Goal: Task Accomplishment & Management: Manage account settings

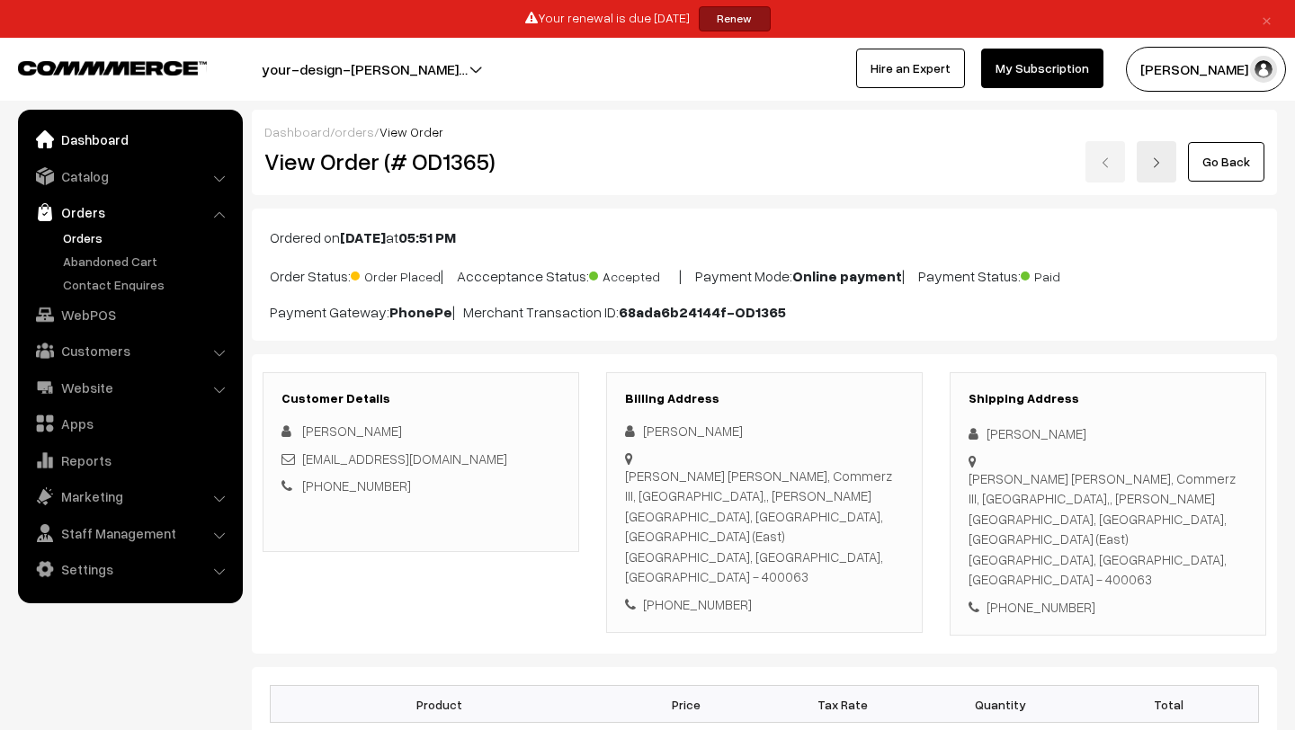
scroll to position [667, 0]
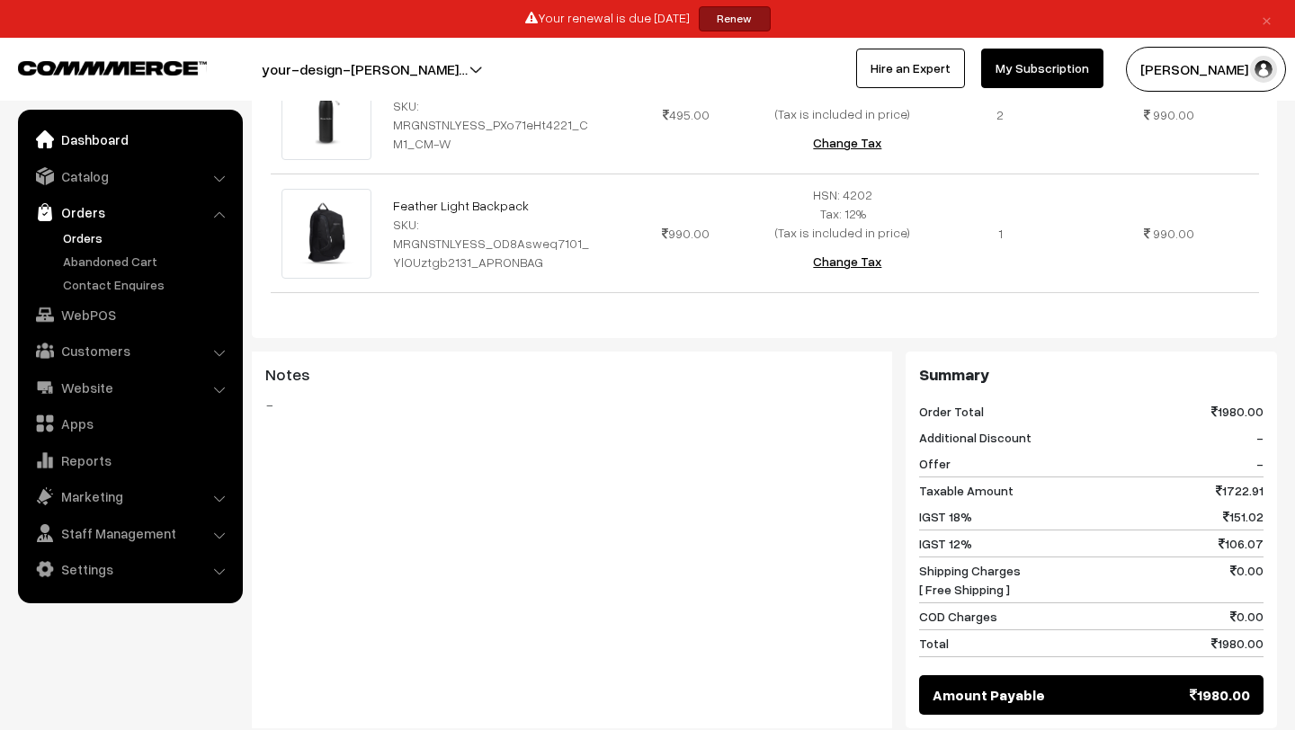
click at [137, 137] on link "Dashboard" at bounding box center [129, 139] width 214 height 32
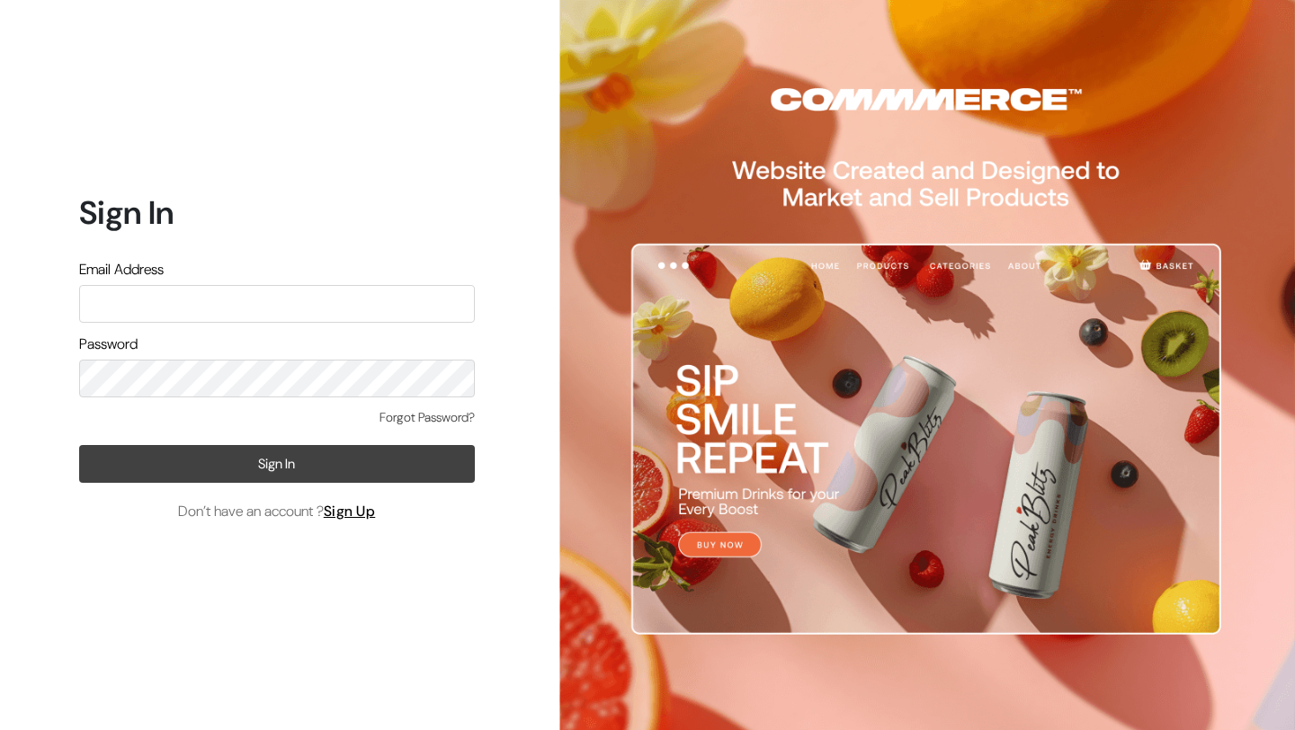
type input "mk@yourdesignstore.in"
click at [255, 450] on button "Sign In" at bounding box center [277, 464] width 396 height 38
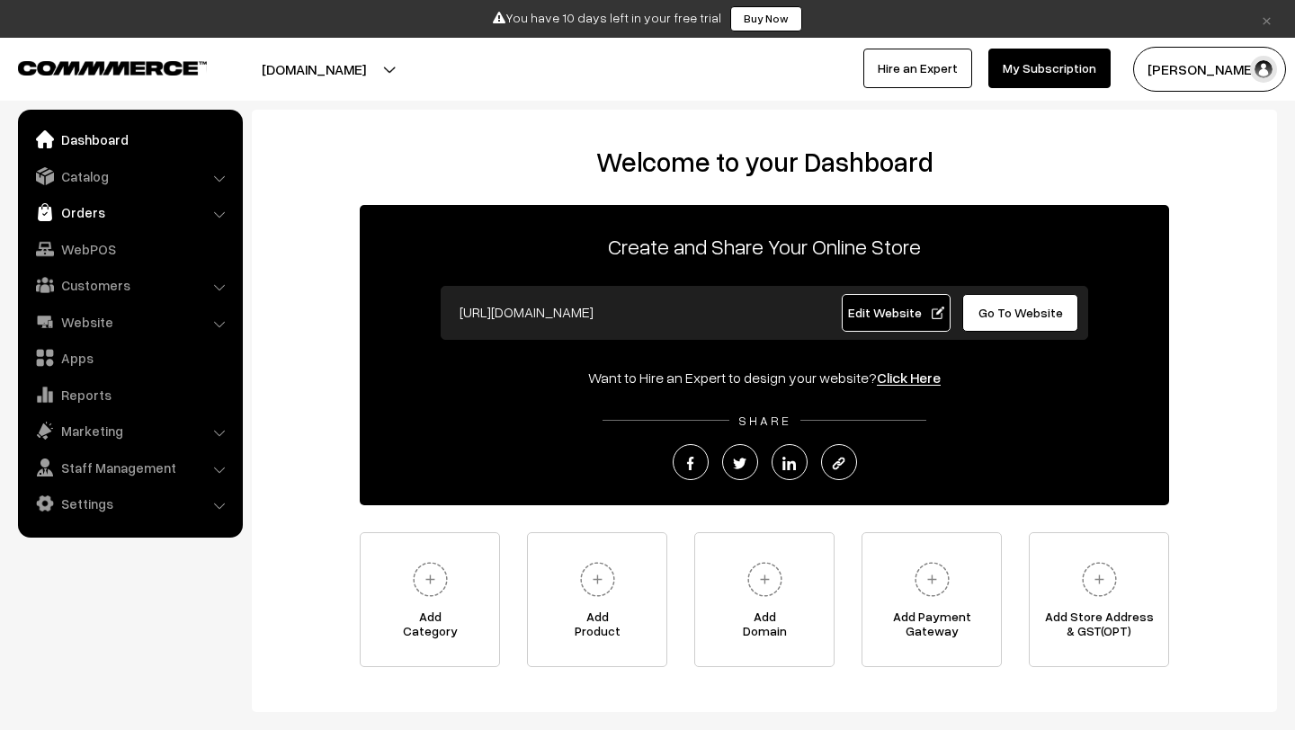
click at [108, 212] on link "Orders" at bounding box center [129, 212] width 214 height 32
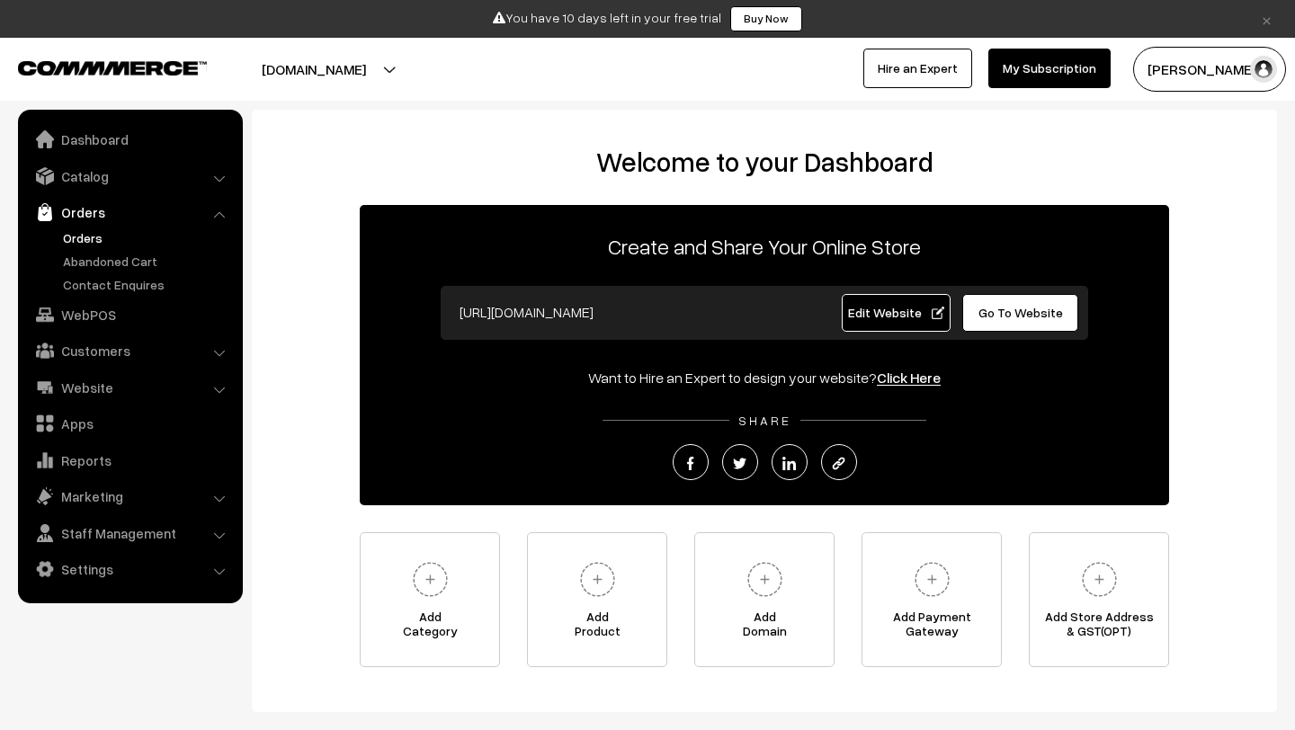
click at [97, 246] on link "Orders" at bounding box center [147, 237] width 178 height 19
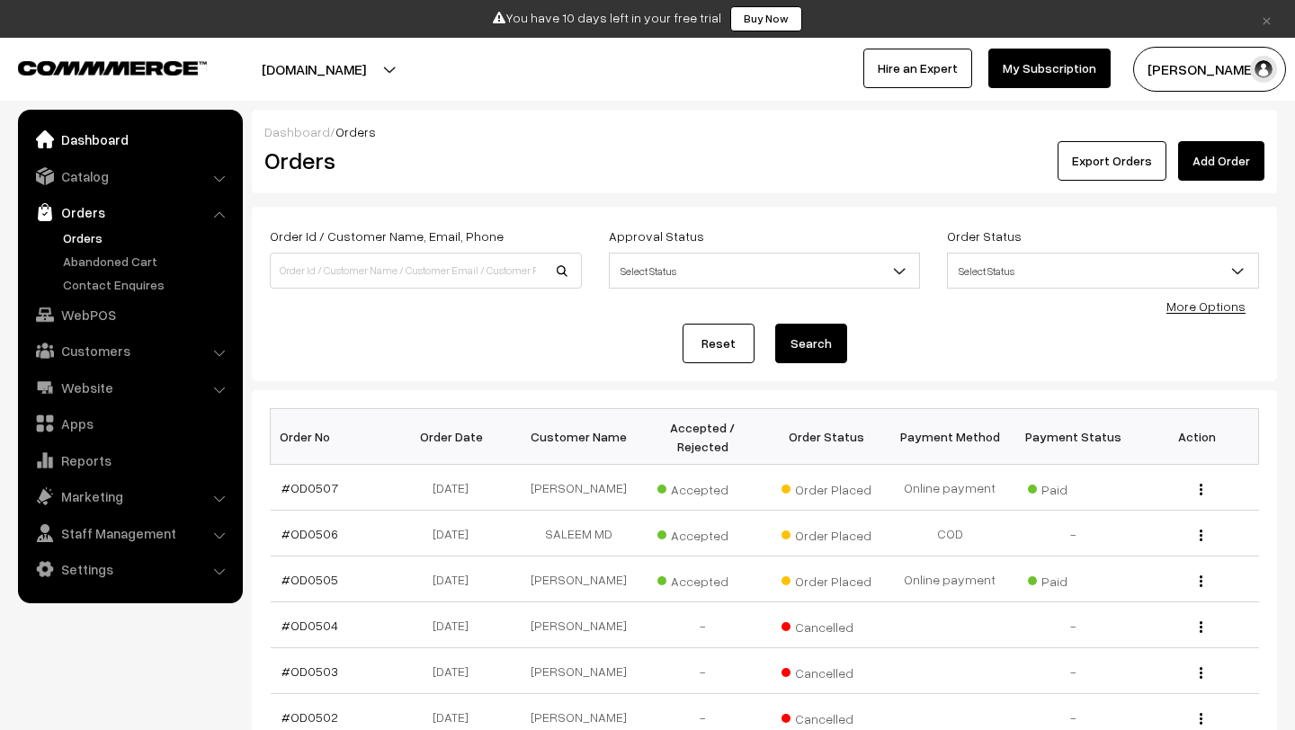
click at [120, 139] on link "Dashboard" at bounding box center [129, 139] width 214 height 32
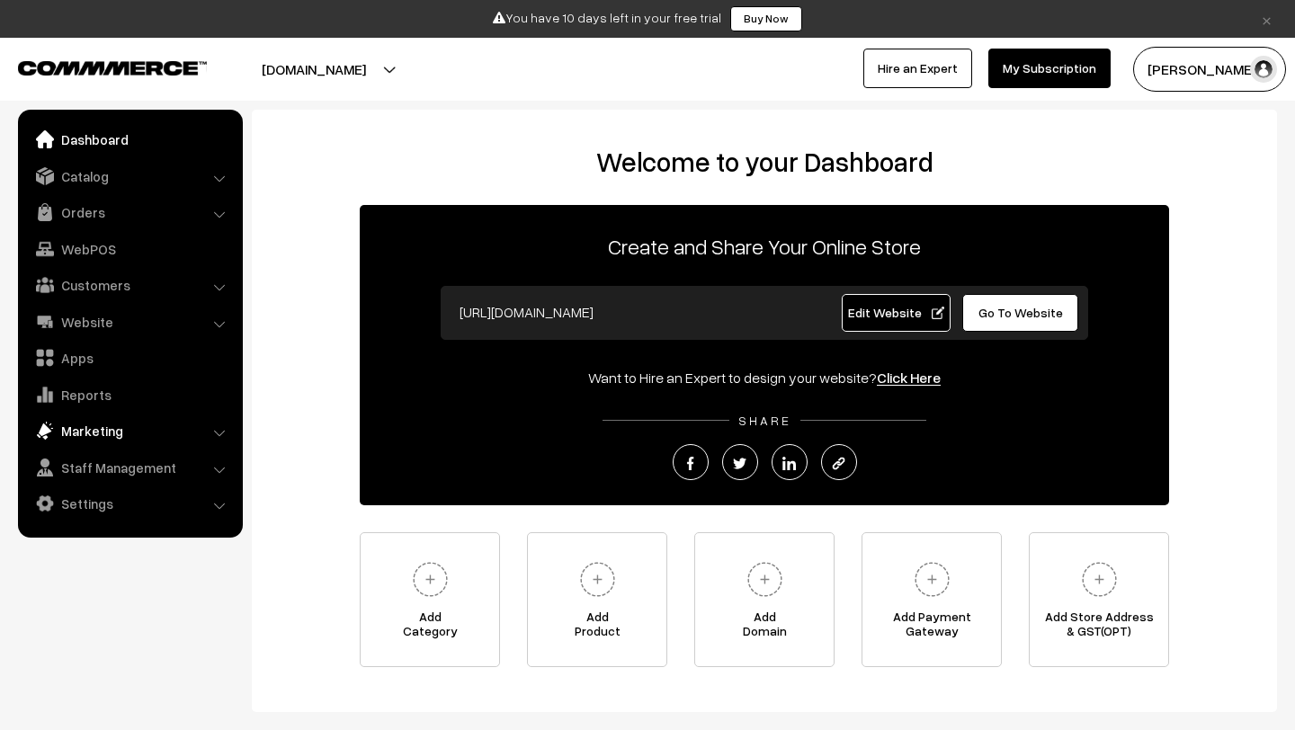
click at [135, 433] on link "Marketing" at bounding box center [129, 431] width 214 height 32
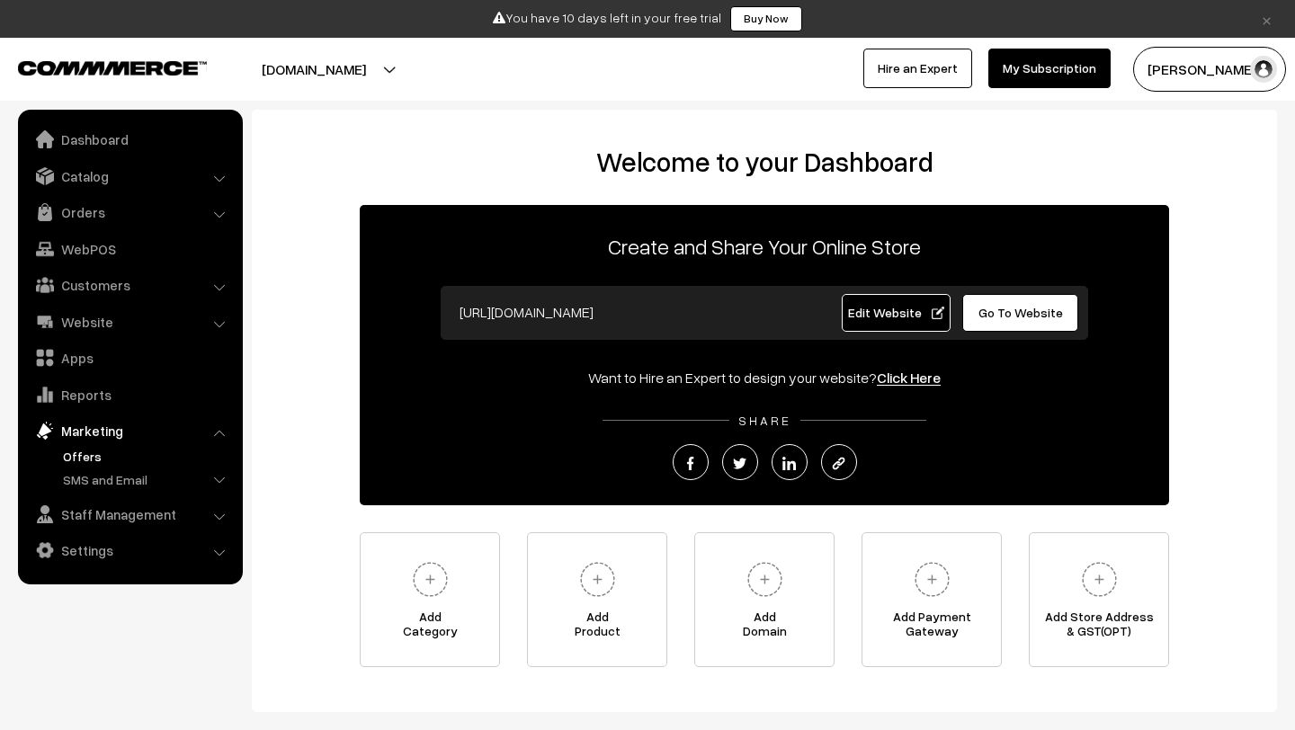
click at [133, 455] on link "Offers" at bounding box center [147, 456] width 178 height 19
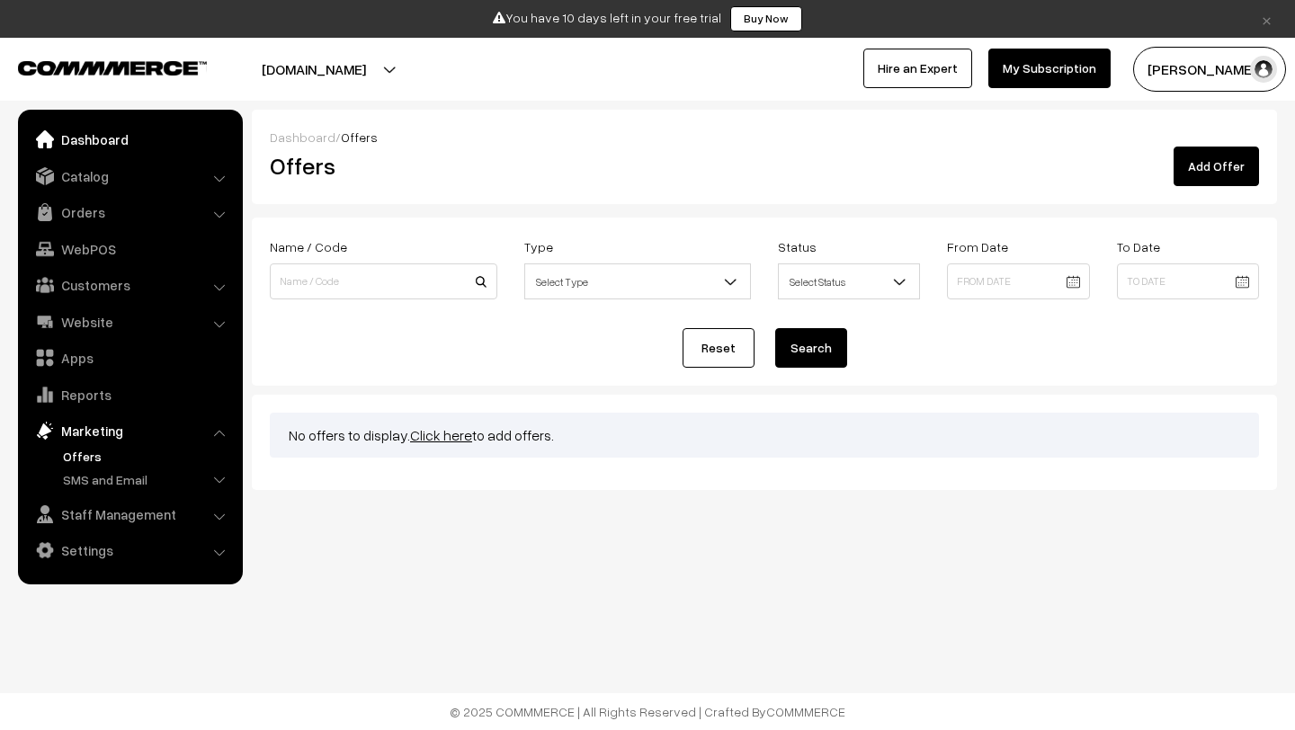
click at [174, 146] on link "Dashboard" at bounding box center [129, 139] width 214 height 32
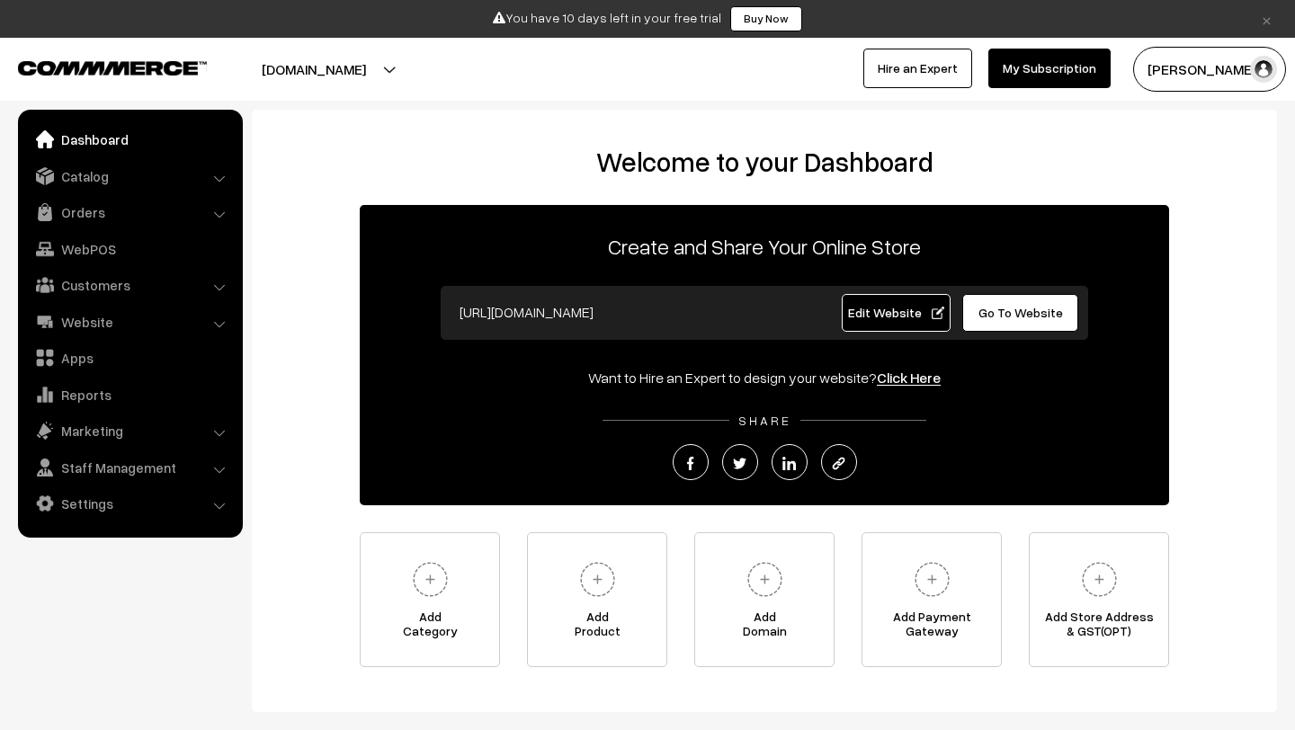
click at [1254, 67] on img "button" at bounding box center [1263, 69] width 27 height 27
click at [1191, 244] on link "Sign Out" at bounding box center [1209, 244] width 153 height 40
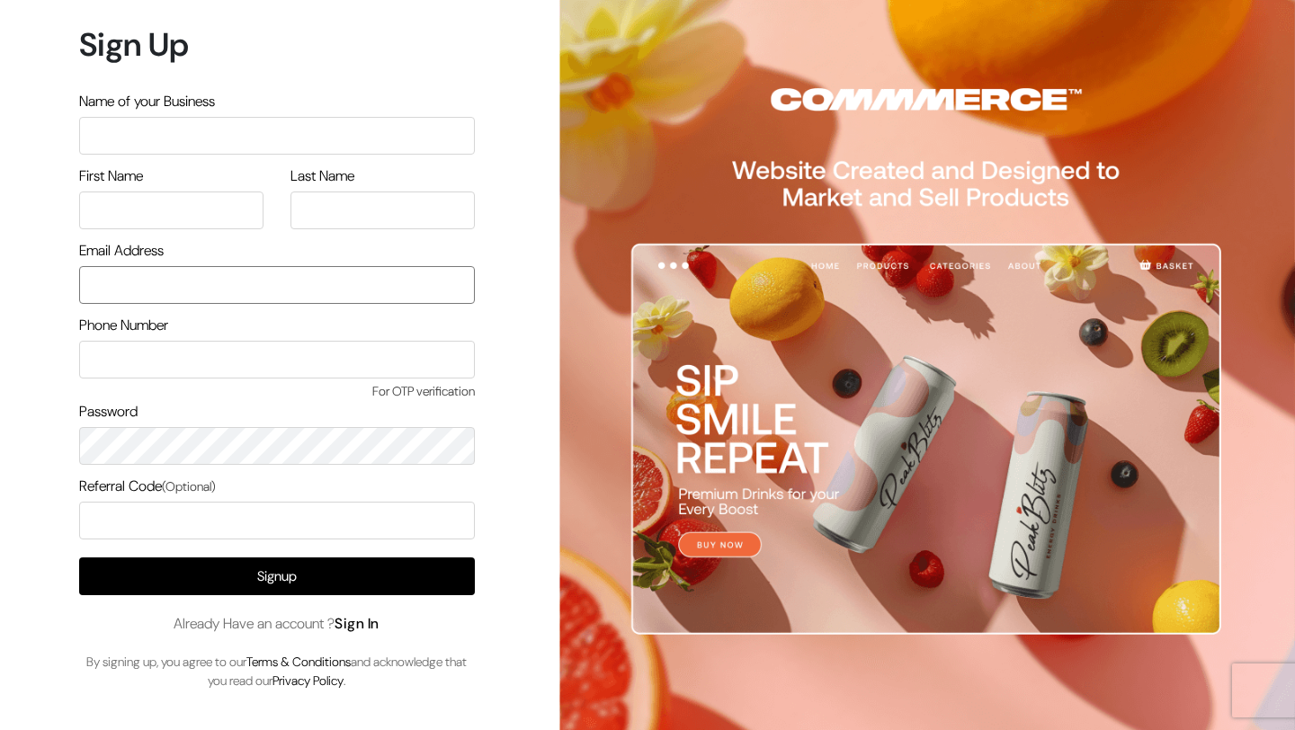
type input "[EMAIL_ADDRESS][DOMAIN_NAME]"
click at [378, 625] on link "Sign In" at bounding box center [357, 623] width 45 height 19
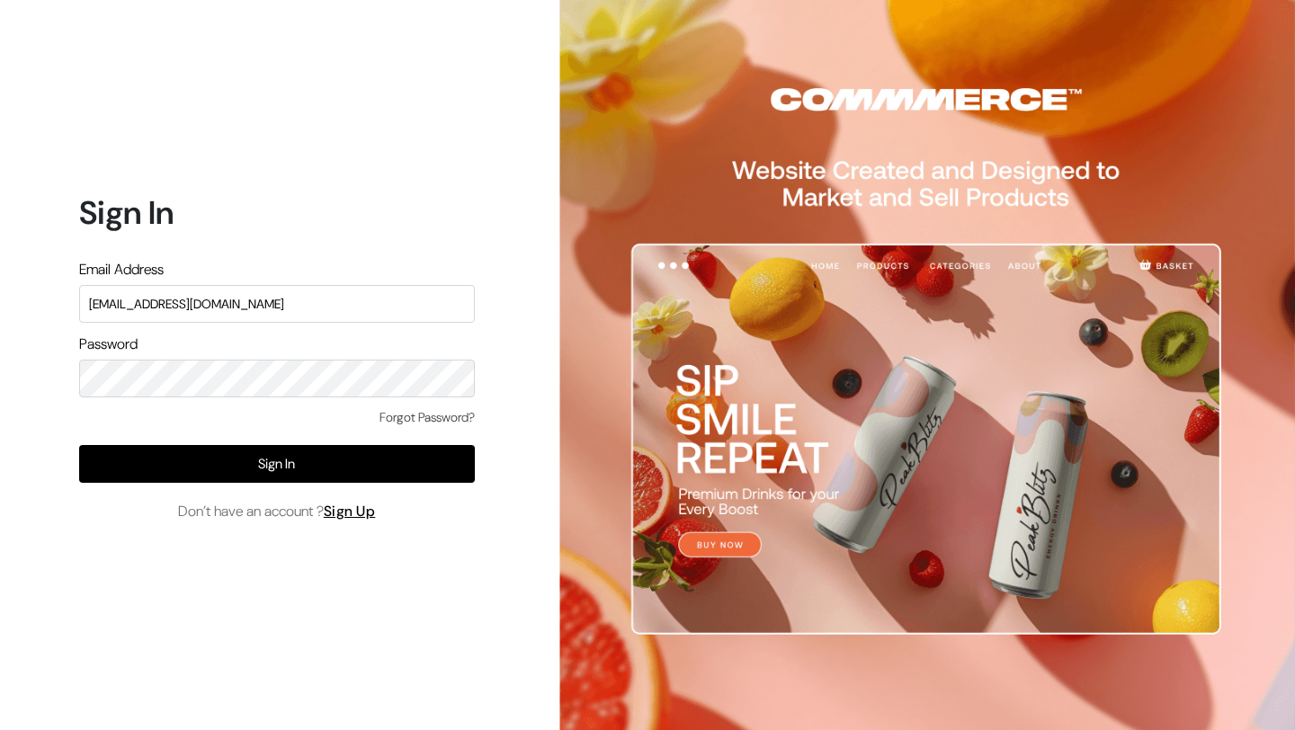
click at [309, 306] on input "mk@yourdesignstore.in" at bounding box center [277, 304] width 396 height 38
click at [445, 311] on input "mk@yourdesignstore.in" at bounding box center [277, 304] width 396 height 38
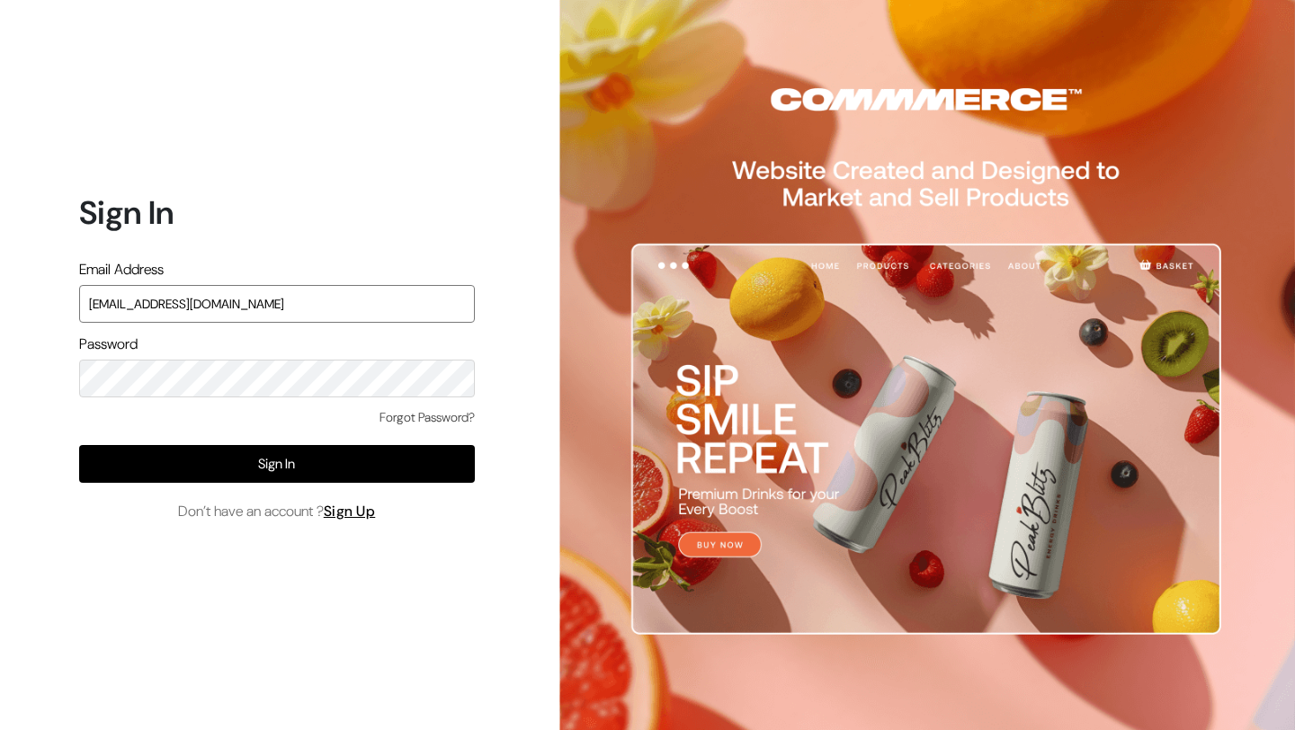
click at [445, 311] on input "mk@yourdesignstore.in" at bounding box center [277, 304] width 396 height 38
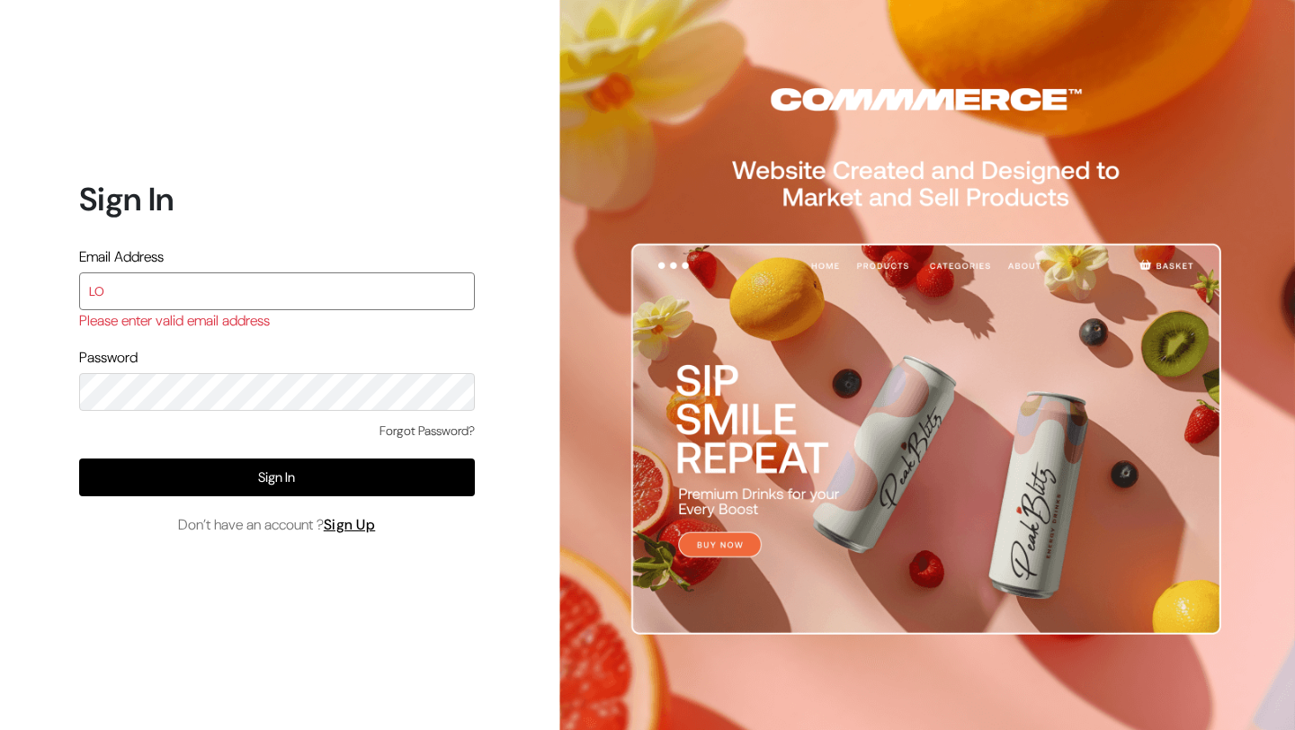
type input "L"
type input "lokesh@yourdesignstore.in"
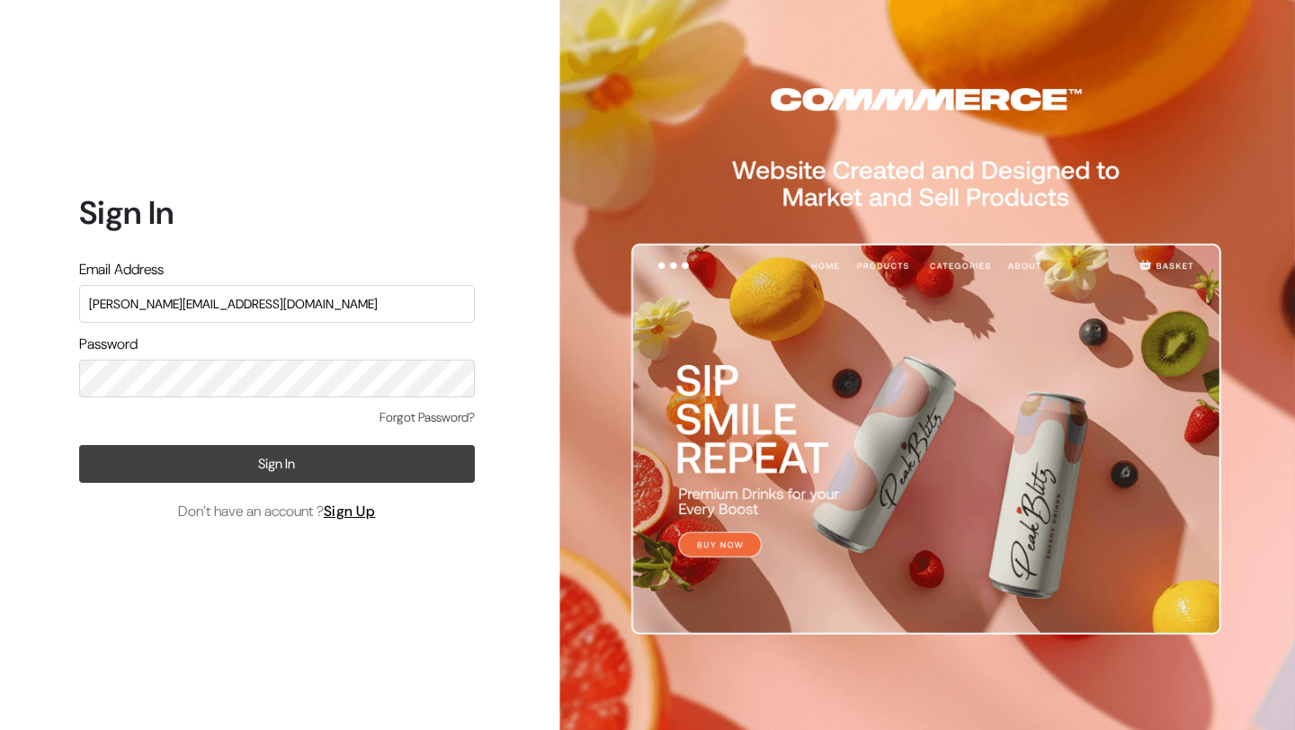
click at [137, 445] on button "Sign In" at bounding box center [277, 464] width 396 height 38
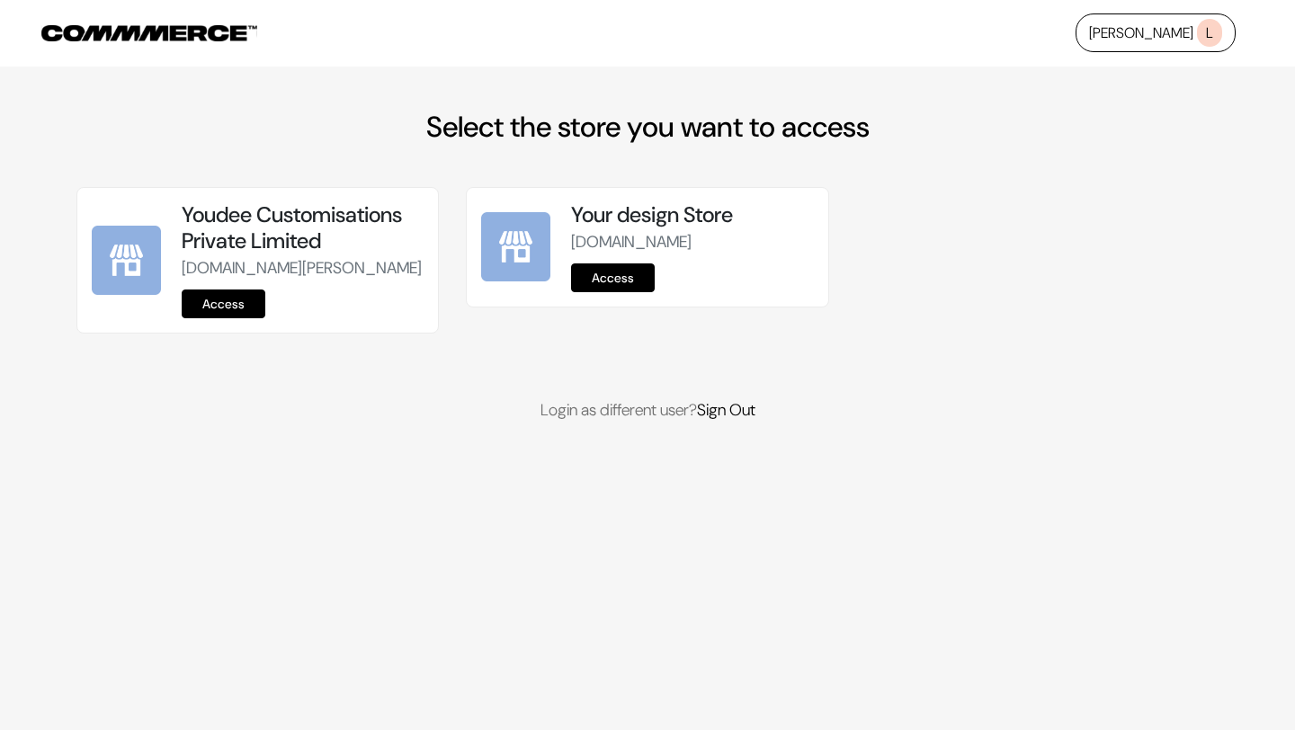
click at [240, 318] on link "Access" at bounding box center [224, 304] width 84 height 29
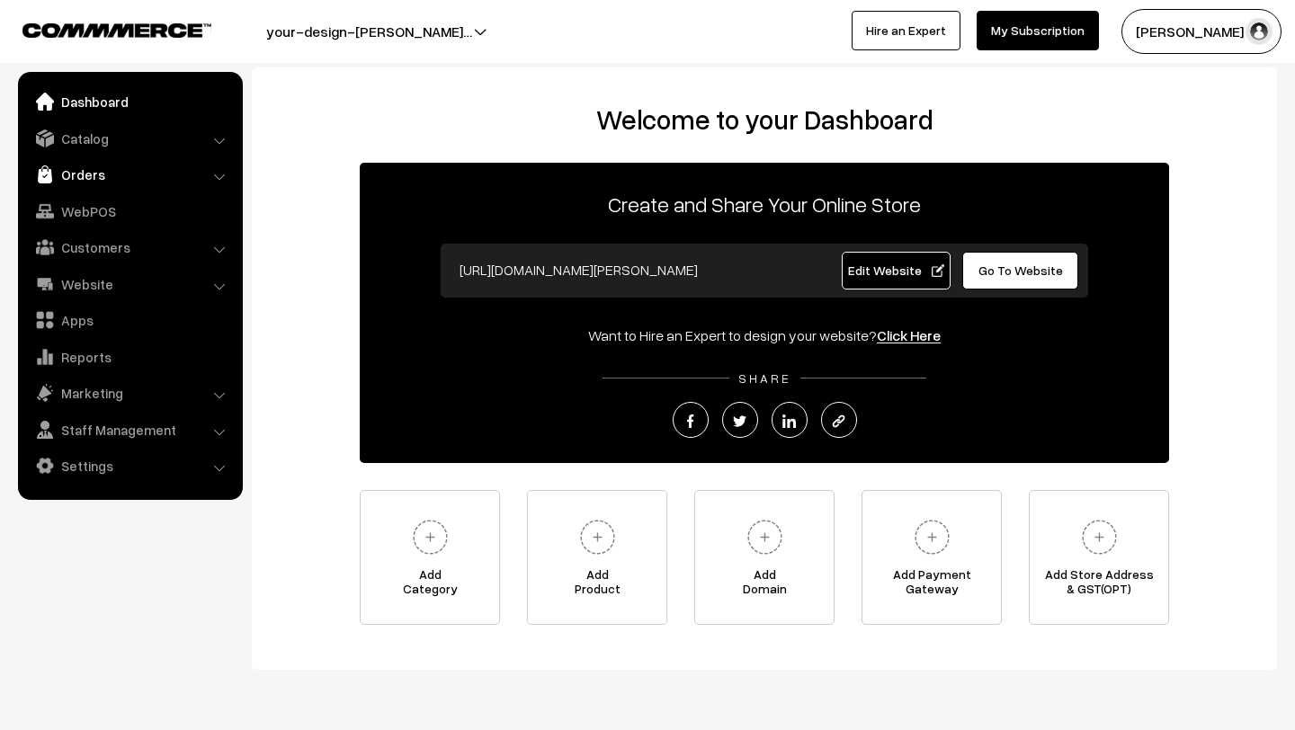
click at [151, 163] on link "Orders" at bounding box center [129, 174] width 214 height 32
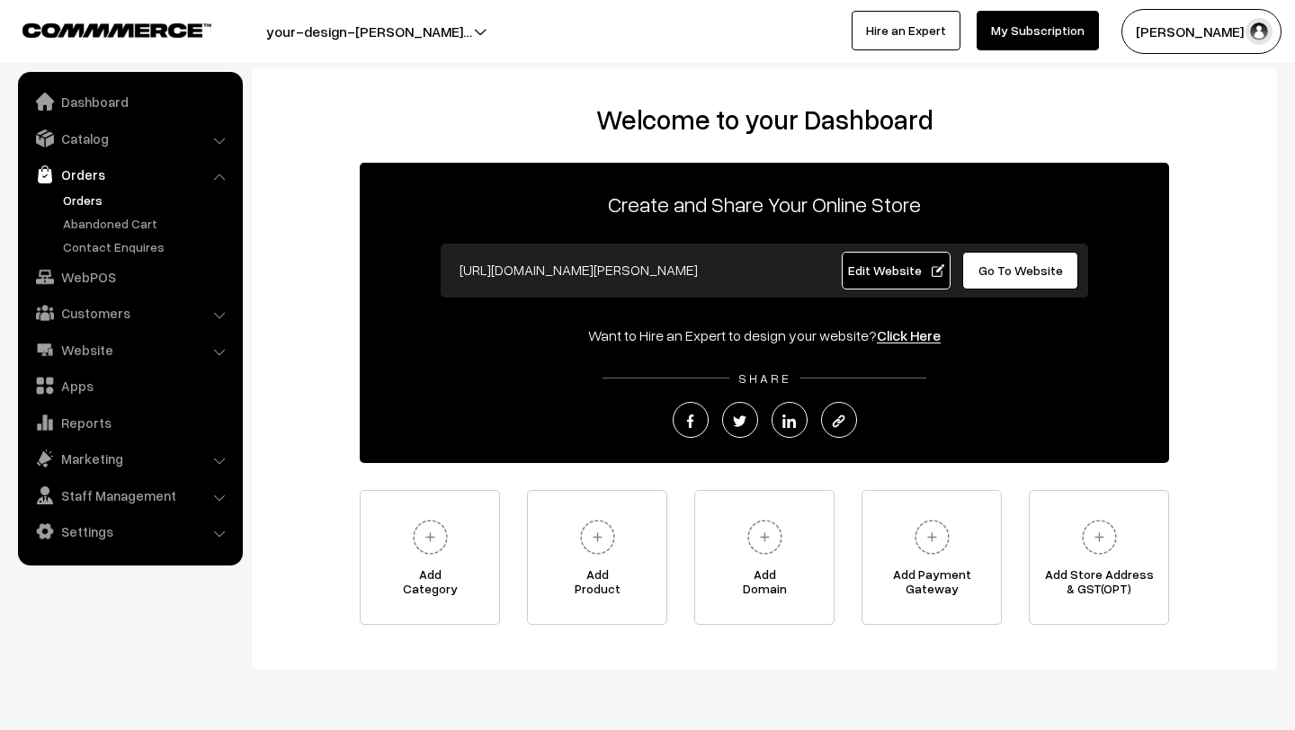
click at [142, 204] on link "Orders" at bounding box center [147, 200] width 178 height 19
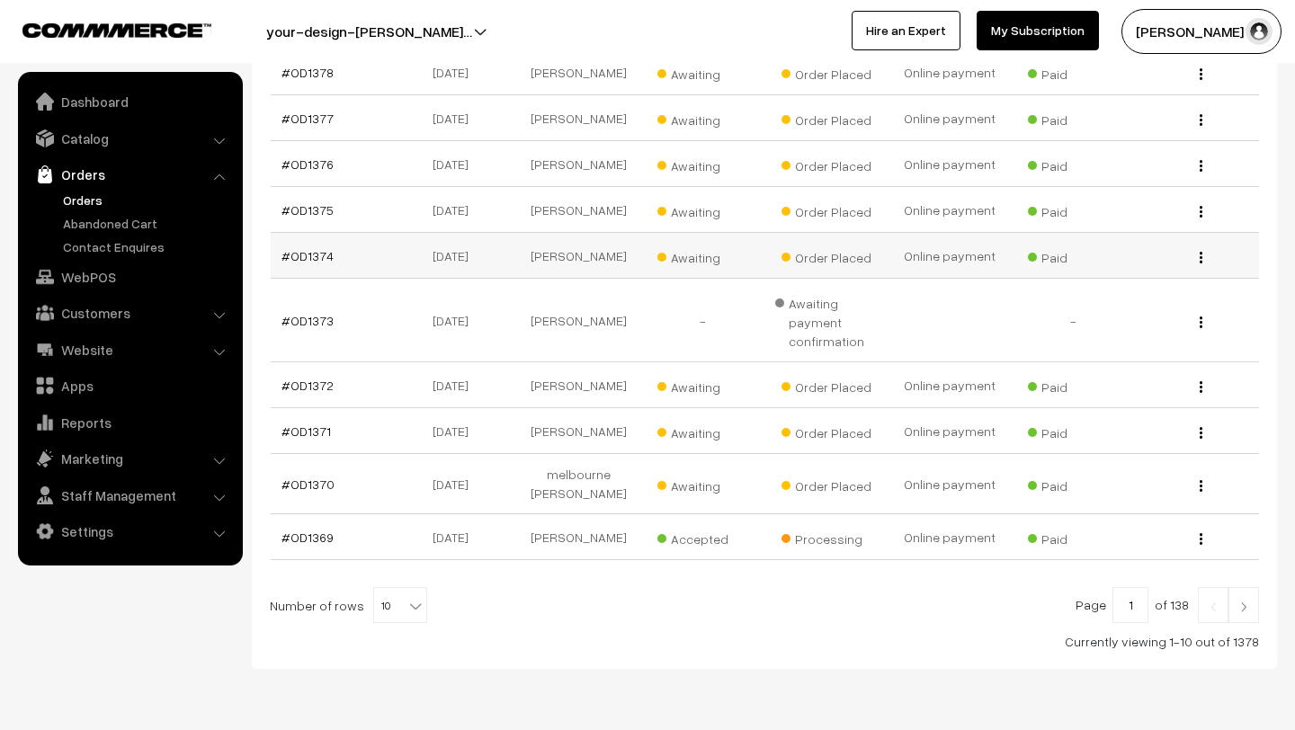
scroll to position [415, 0]
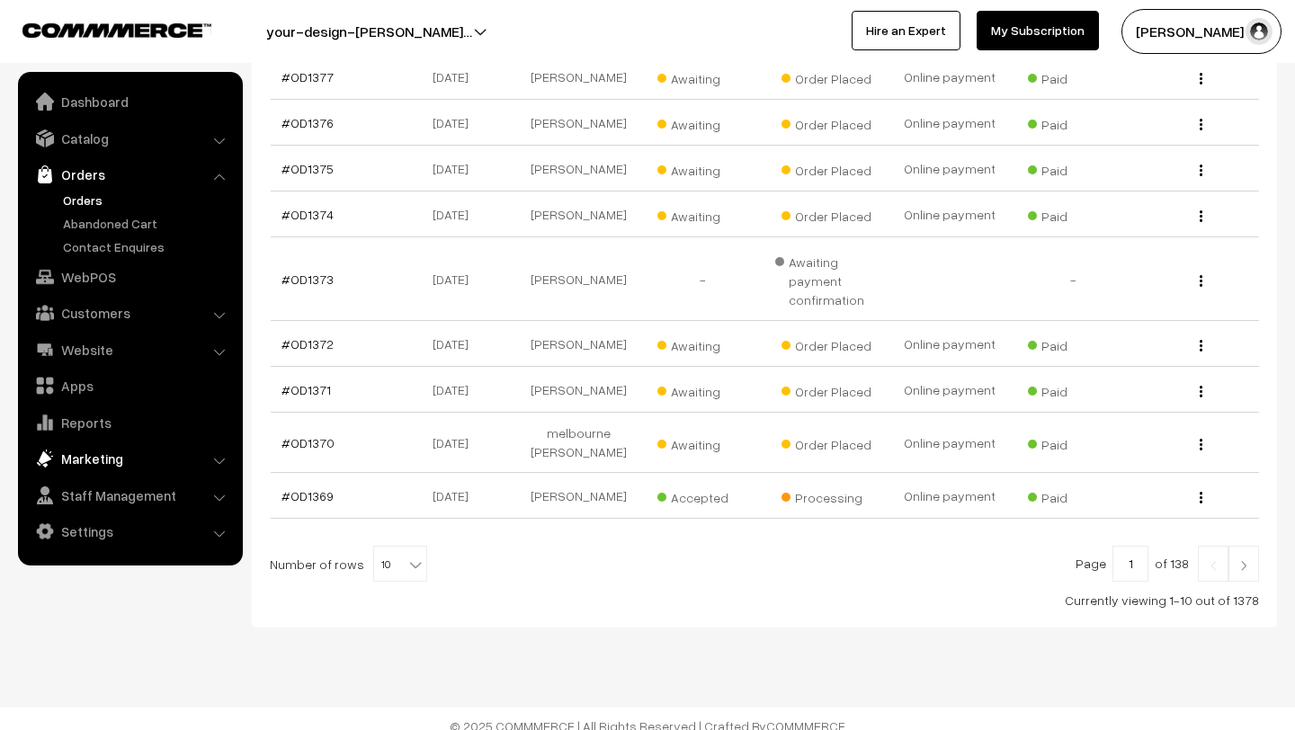
click at [175, 453] on link "Marketing" at bounding box center [129, 458] width 214 height 32
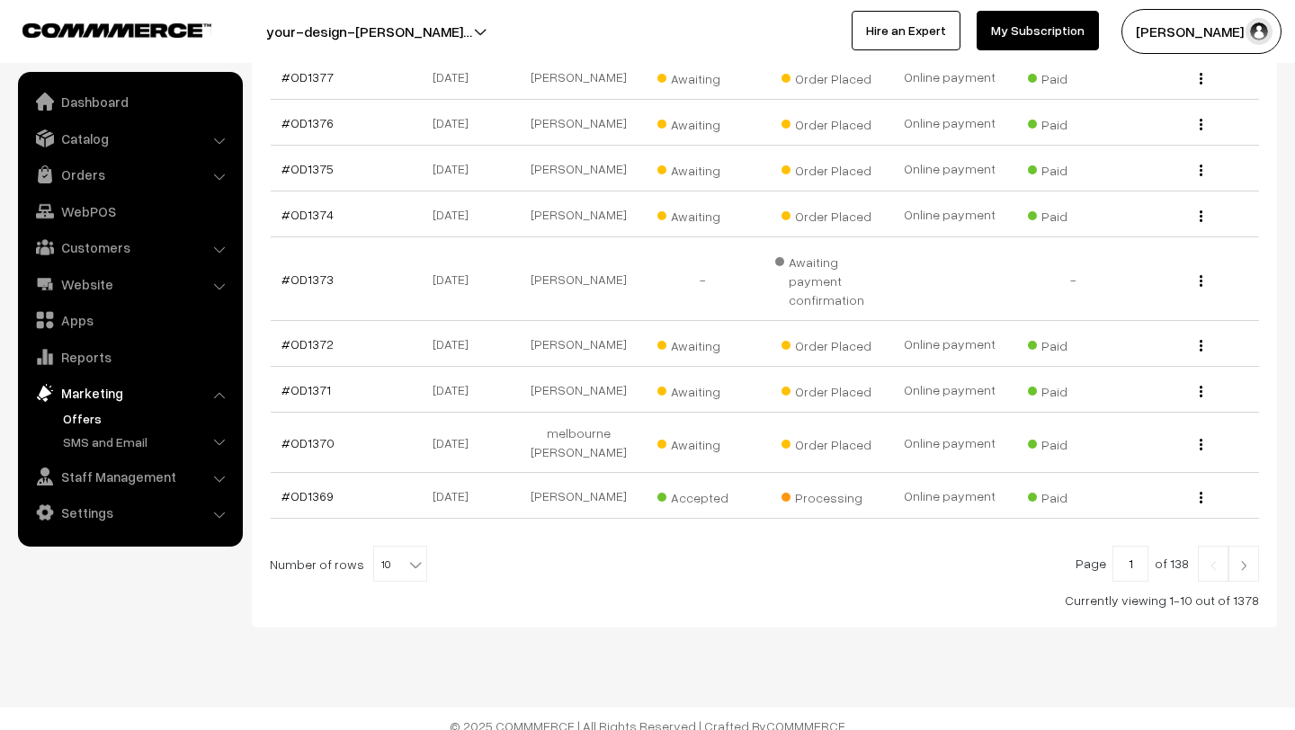
click at [134, 414] on link "Offers" at bounding box center [147, 418] width 178 height 19
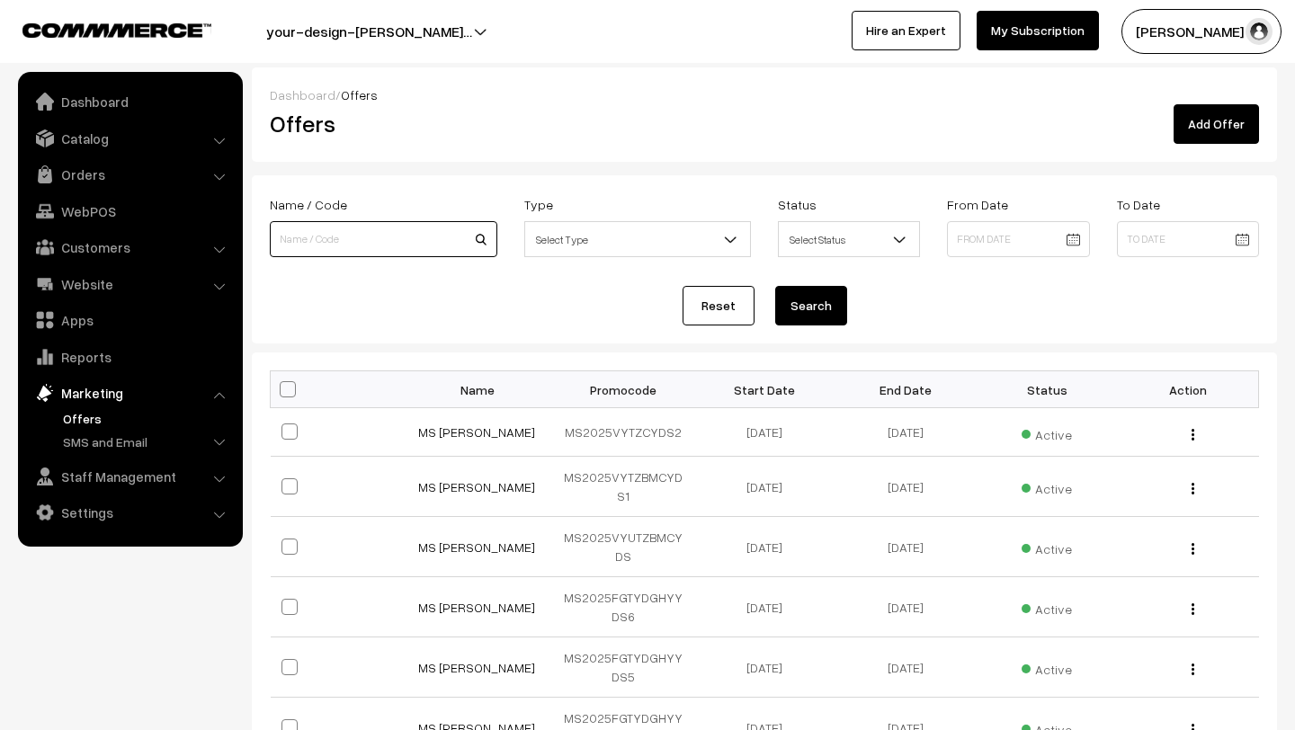
click at [390, 225] on input at bounding box center [384, 239] width 228 height 36
paste input "MS2025GVRXPSNJ"
click at [481, 237] on input "MS2025GVRXPSNJ" at bounding box center [384, 239] width 228 height 36
type input "MS2025GVRXPSNJ"
click at [804, 298] on button "Search" at bounding box center [811, 306] width 72 height 40
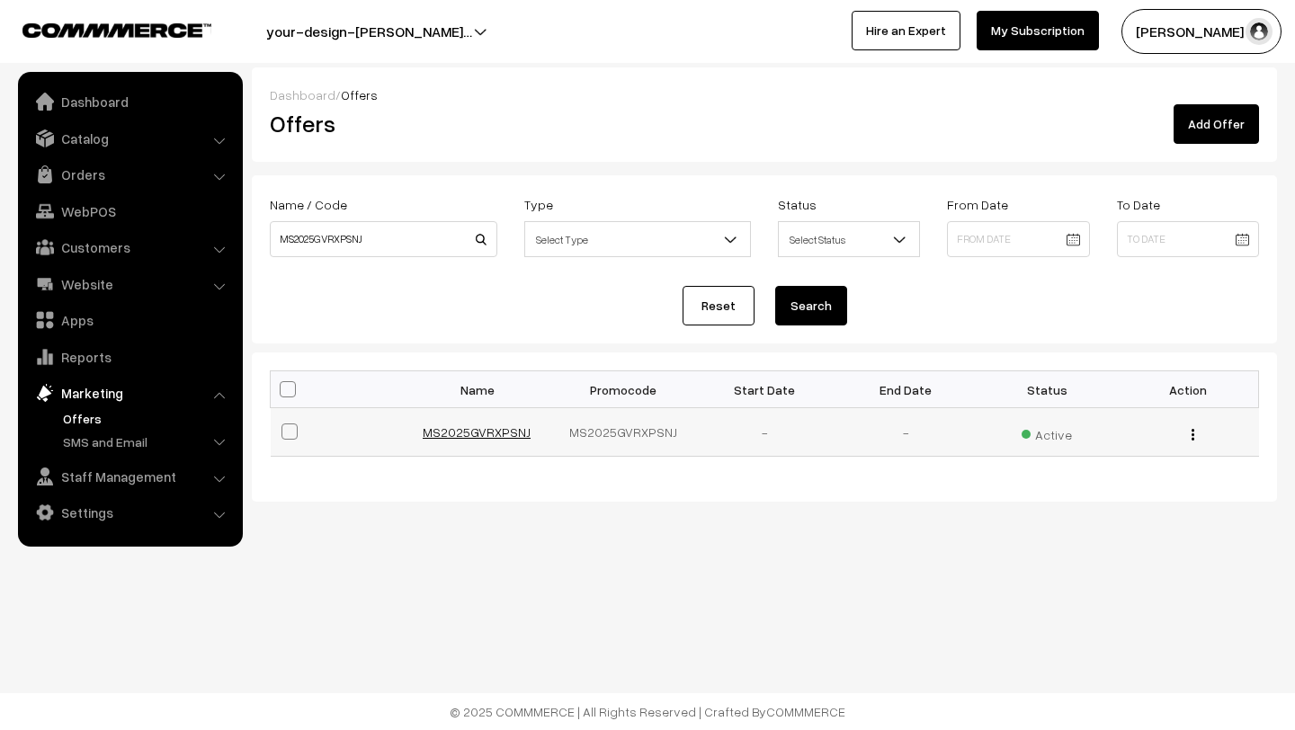
click at [448, 432] on link "MS2025GVRXPSNJ" at bounding box center [477, 431] width 108 height 15
click at [378, 247] on input "MS2025GVRXPSNJ" at bounding box center [384, 239] width 228 height 36
paste input "UBECVYLT"
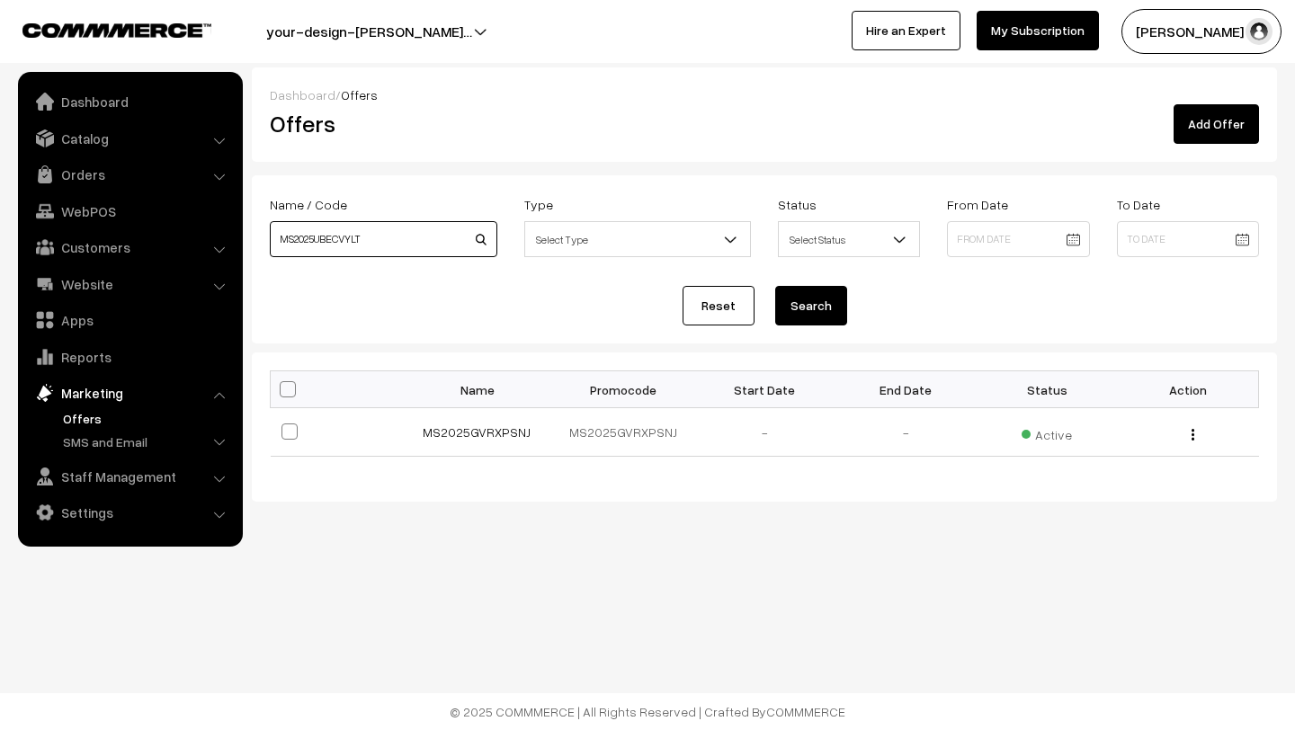
type input "MS2025UBECVYLT"
click at [817, 306] on button "Search" at bounding box center [811, 306] width 72 height 40
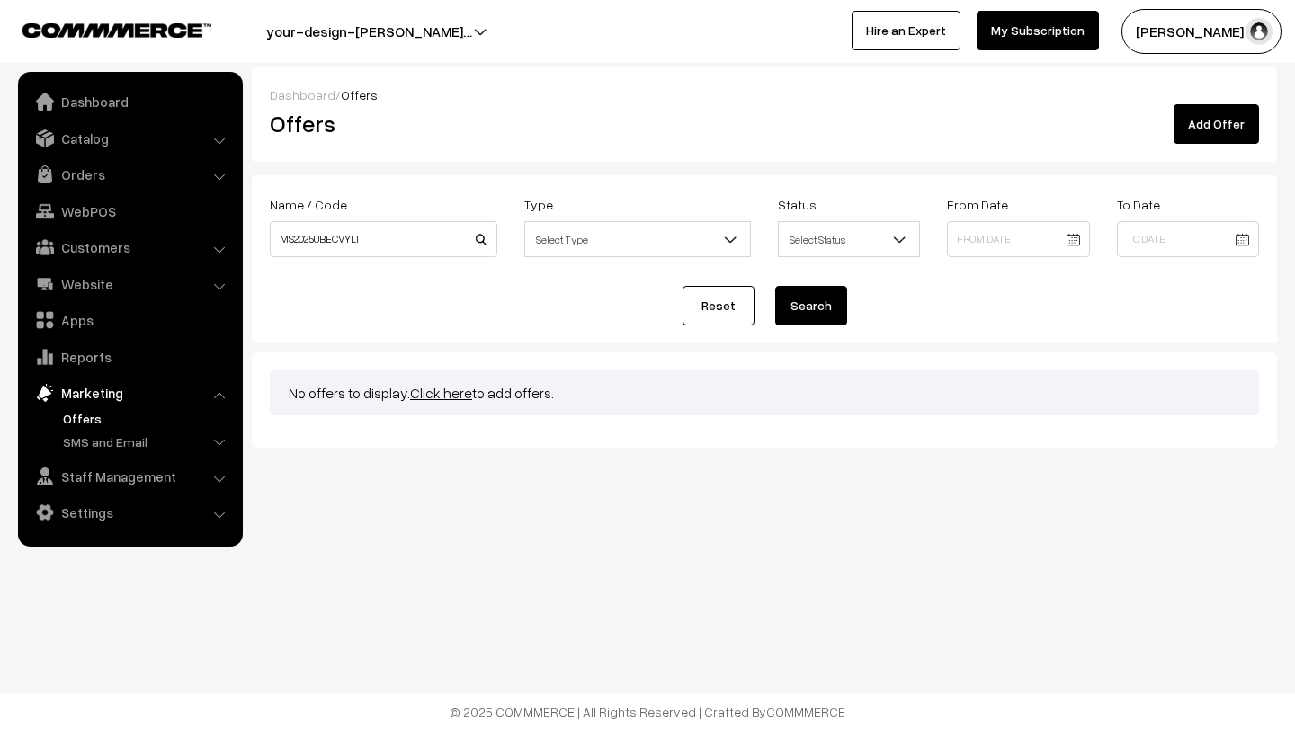
click at [817, 306] on button "Search" at bounding box center [811, 306] width 72 height 40
click at [434, 393] on link "Click here" at bounding box center [441, 393] width 62 height 18
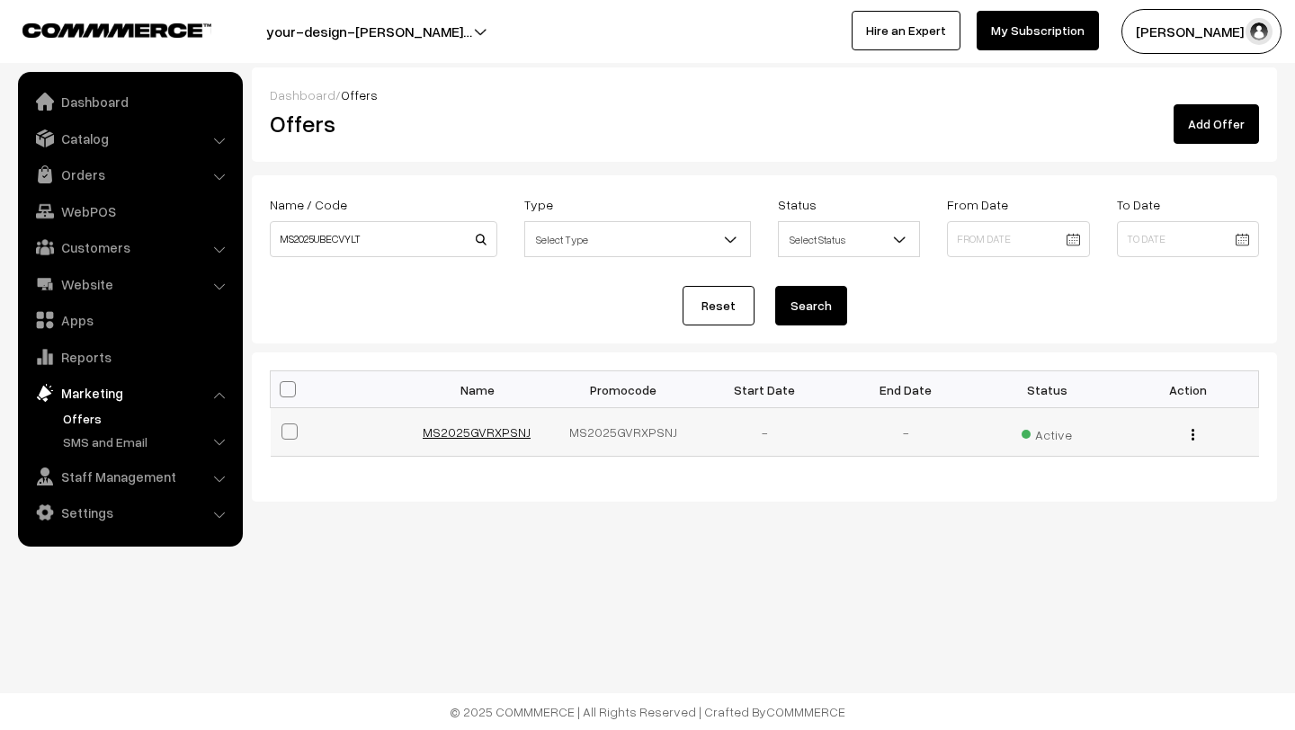
click at [510, 435] on link "MS2025GVRXPSNJ" at bounding box center [477, 431] width 108 height 15
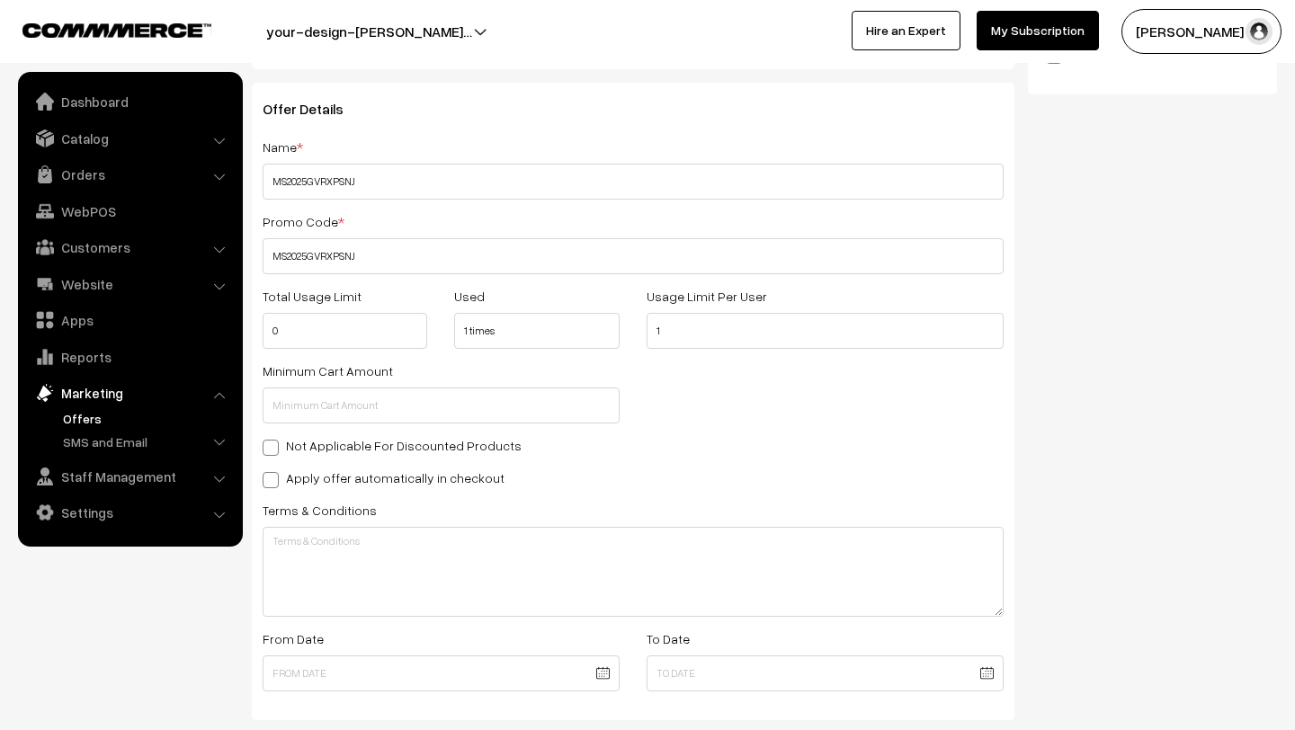
scroll to position [207, 0]
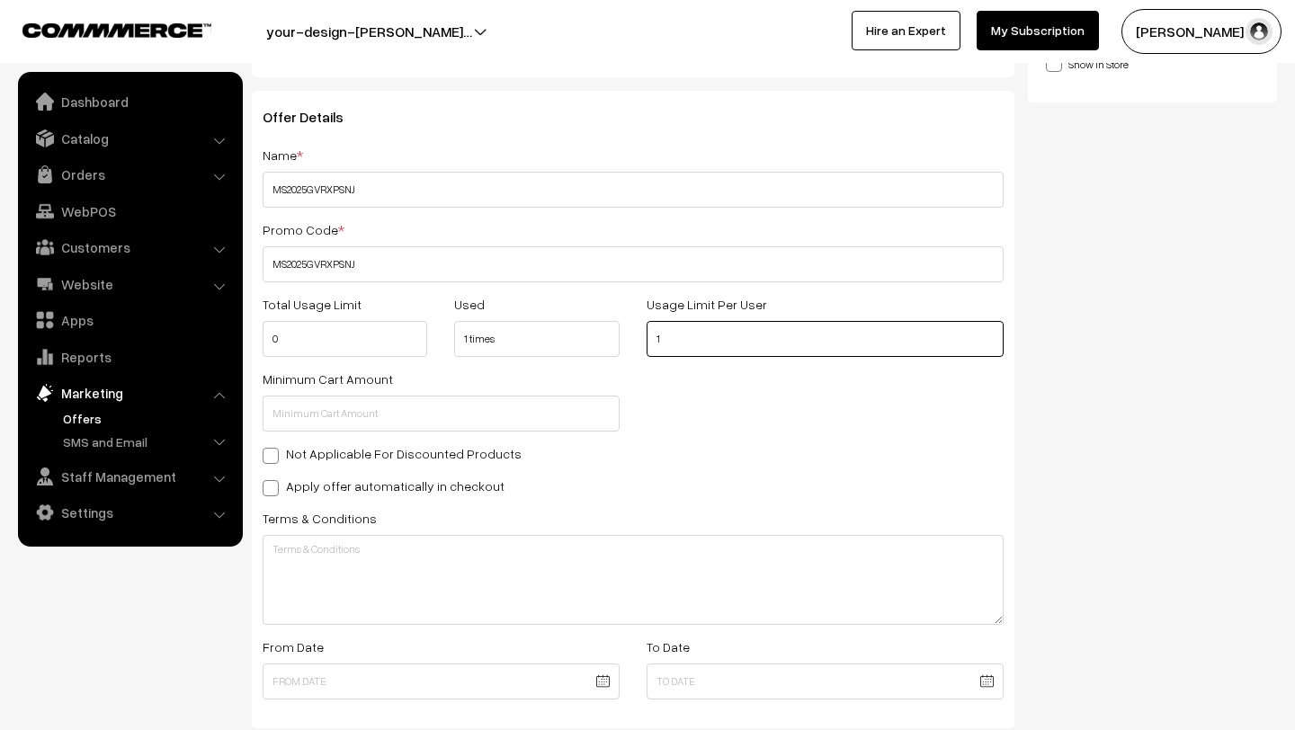
click at [671, 338] on input "1" at bounding box center [825, 339] width 357 height 36
click at [379, 350] on input "0" at bounding box center [345, 339] width 165 height 36
type input "2"
click at [683, 346] on input "1" at bounding box center [825, 339] width 357 height 36
type input "2"
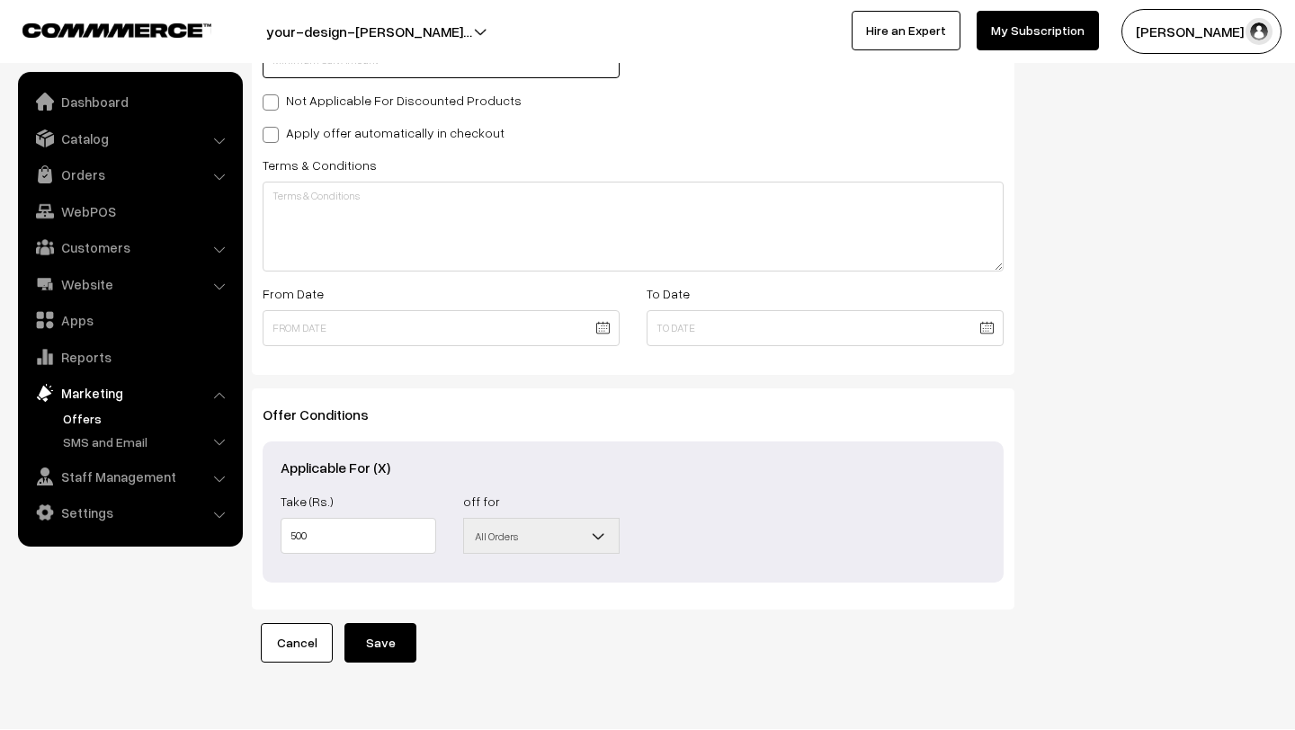
scroll to position [597, 0]
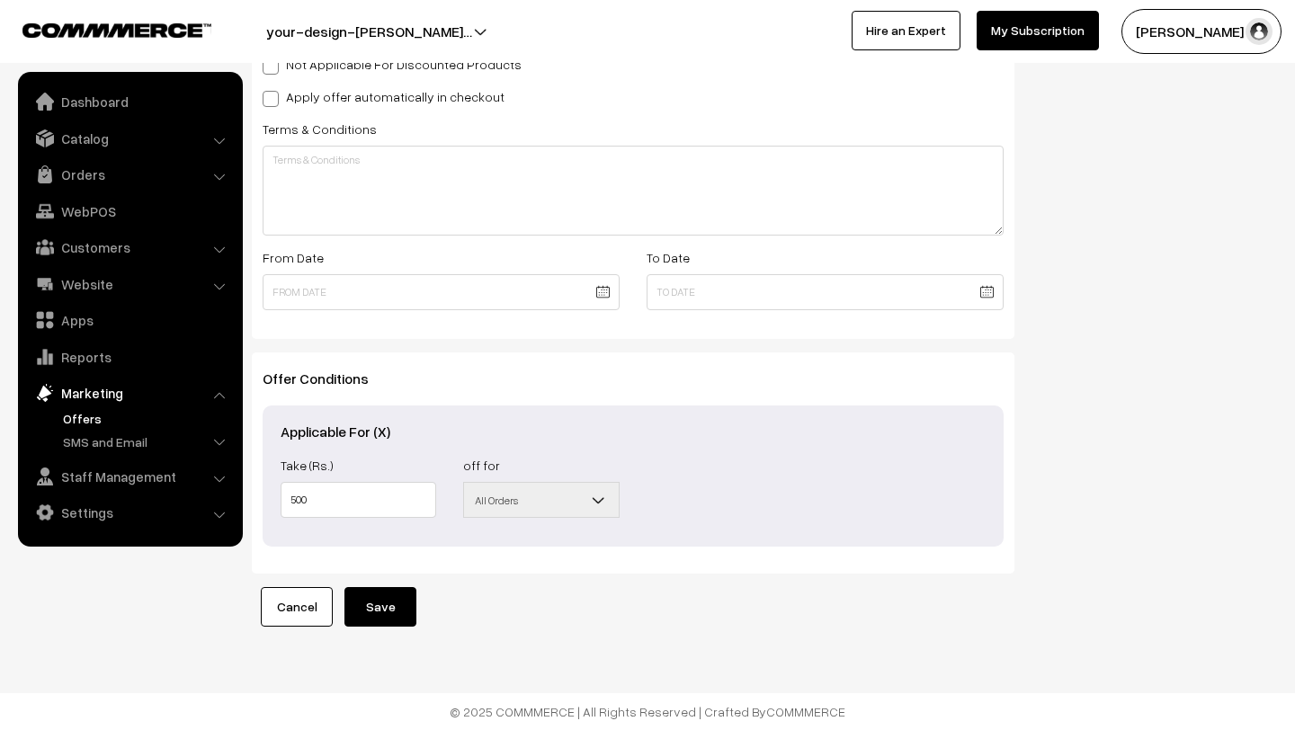
click at [394, 601] on button "Save" at bounding box center [380, 607] width 72 height 40
